Goal: Information Seeking & Learning: Learn about a topic

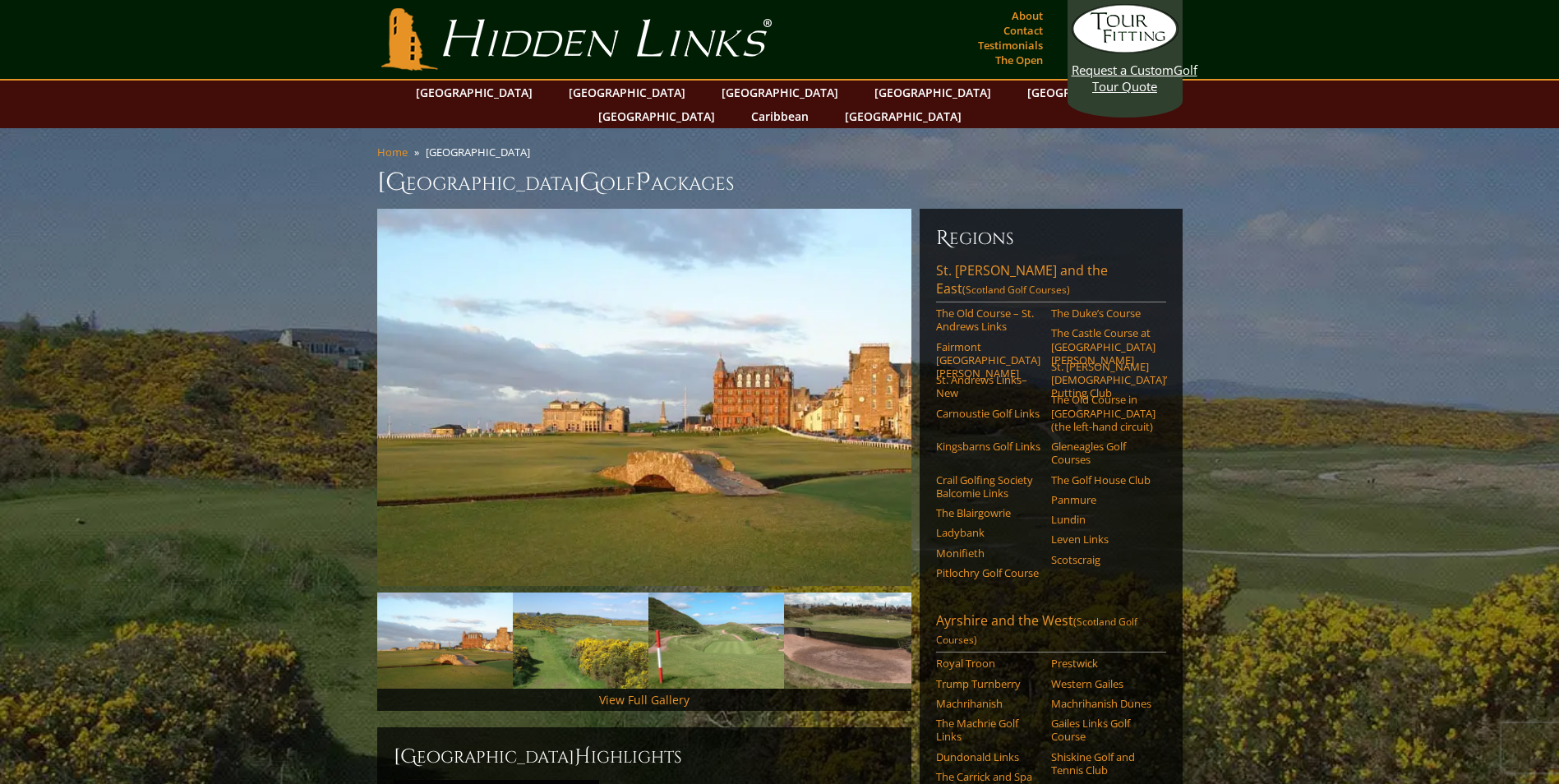
click at [451, 166] on h1 "Scotland G olf P ackages" at bounding box center [779, 182] width 805 height 33
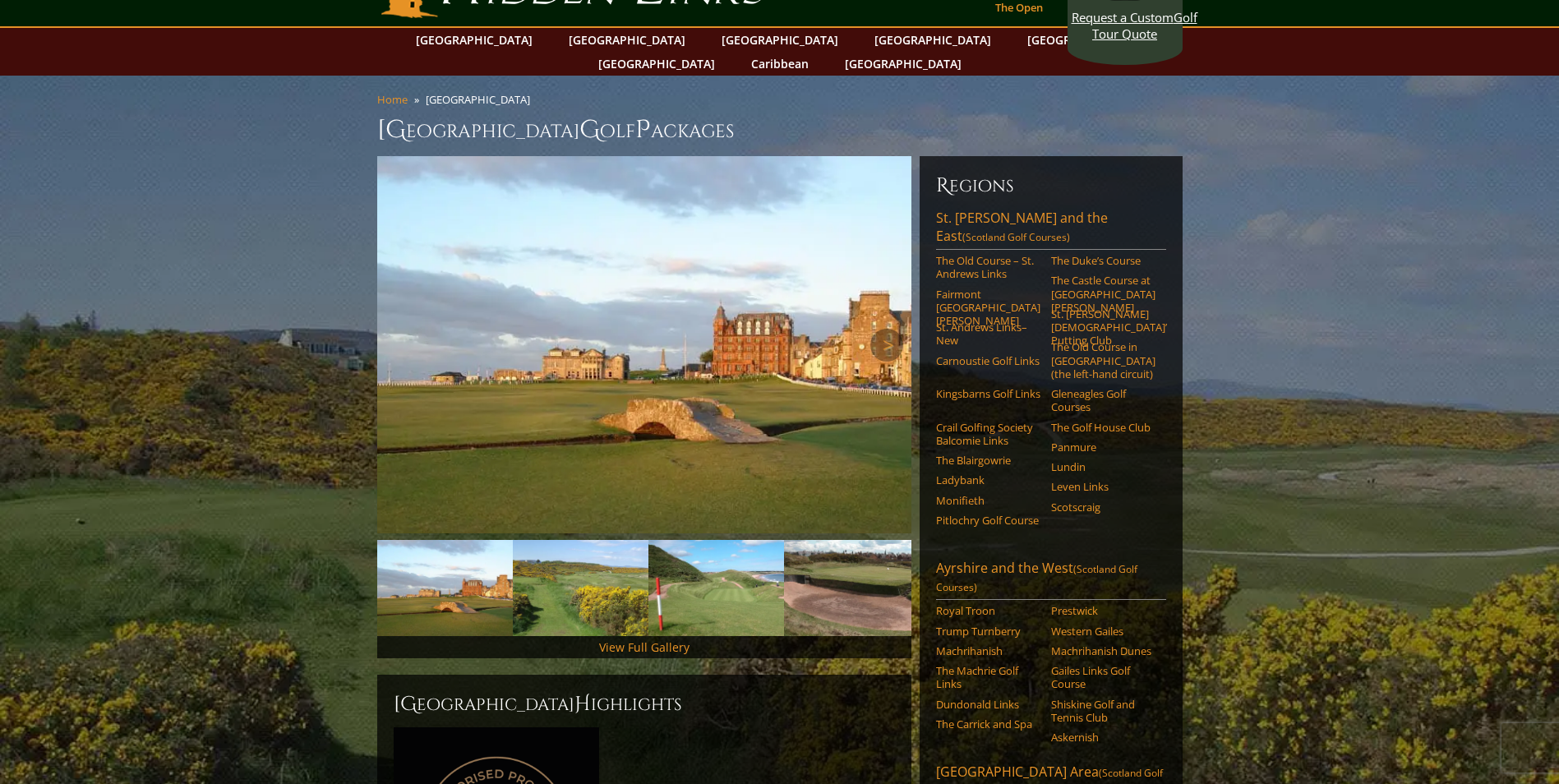
scroll to position [82, 0]
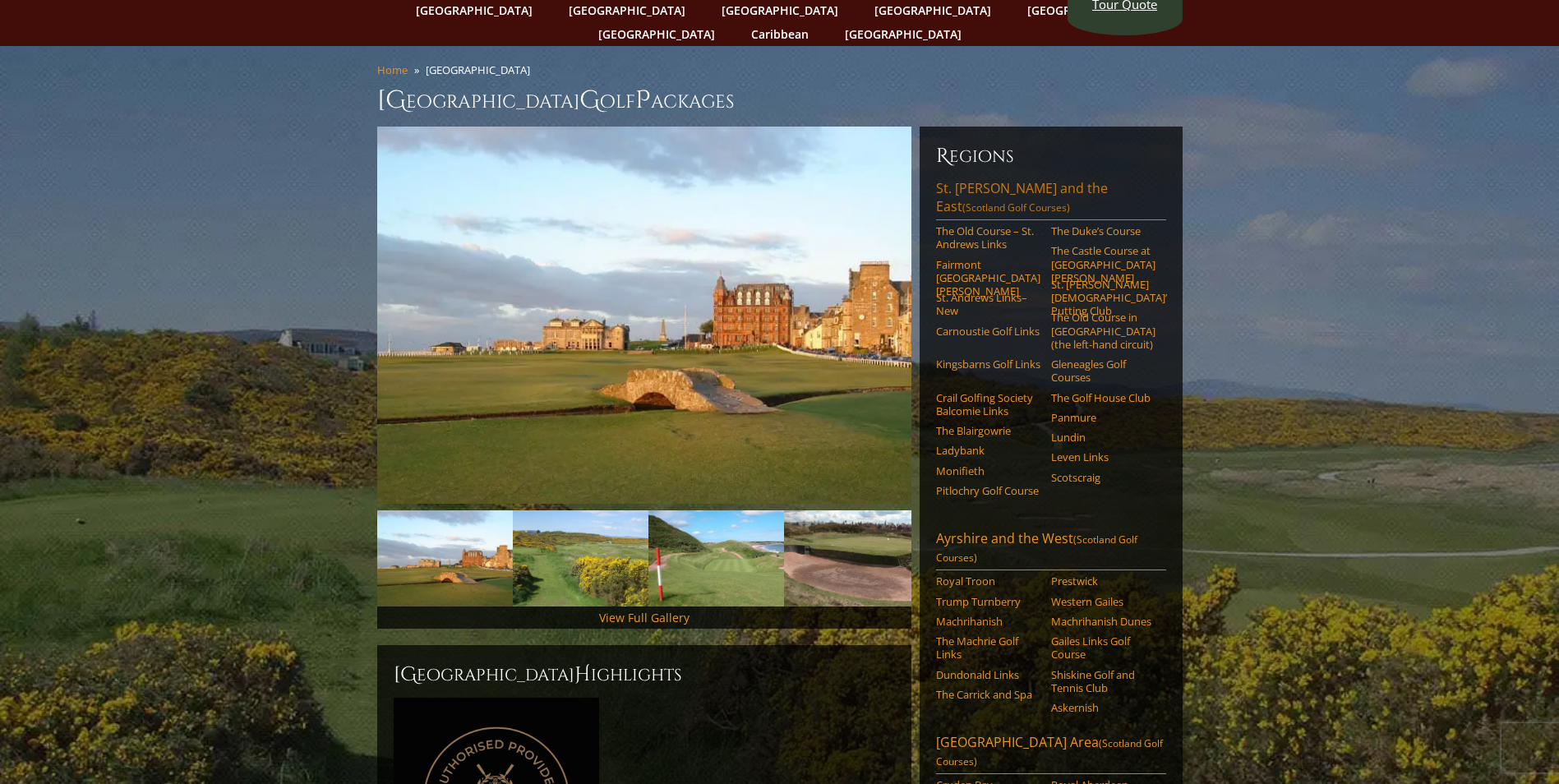
click at [1022, 179] on link "[GEOGRAPHIC_DATA][PERSON_NAME] and the East (Scotland Golf Courses)" at bounding box center [1051, 200] width 230 height 41
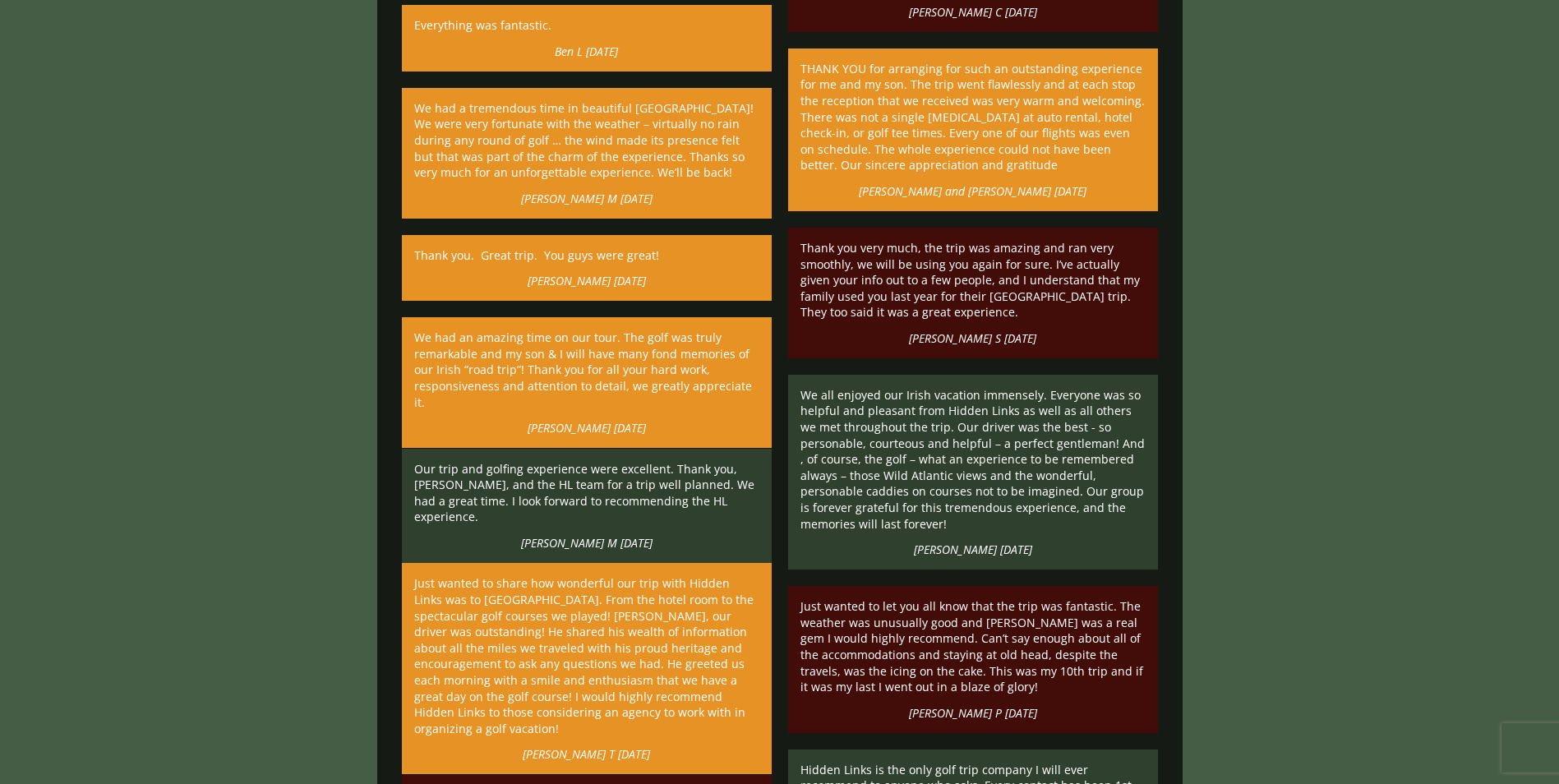
scroll to position [9939, 0]
